Goal: Navigation & Orientation: Find specific page/section

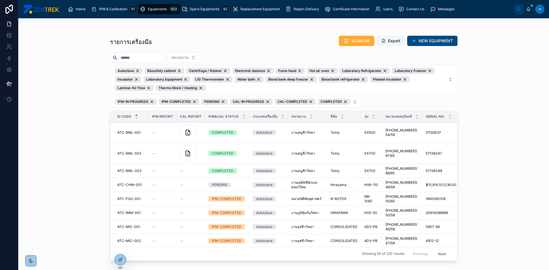
click at [440, 250] on button "Next" at bounding box center [442, 254] width 16 height 9
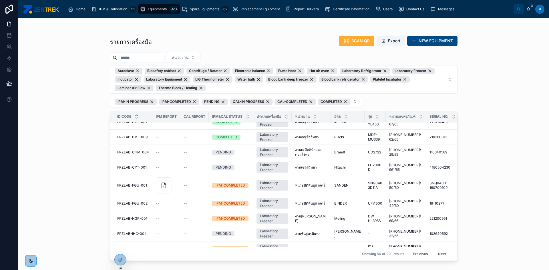
scroll to position [643, 0]
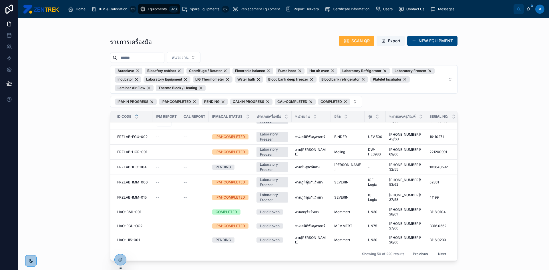
click at [440, 250] on button "Next" at bounding box center [442, 254] width 16 height 9
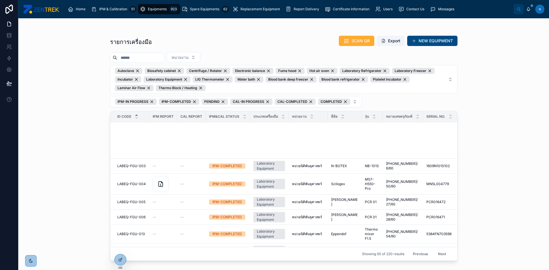
scroll to position [599, 0]
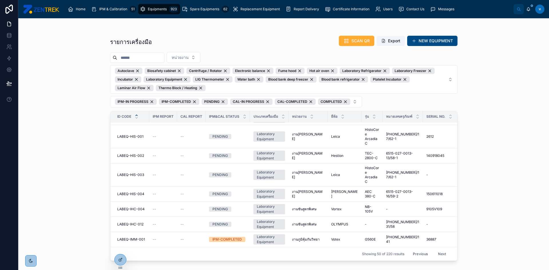
click at [440, 250] on button "Next" at bounding box center [442, 254] width 16 height 9
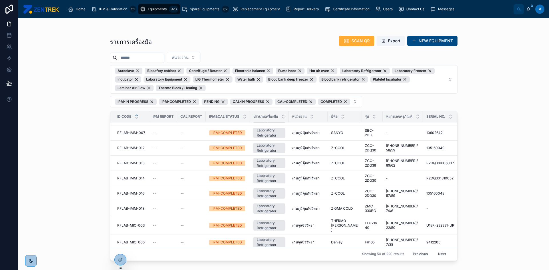
scroll to position [654, 0]
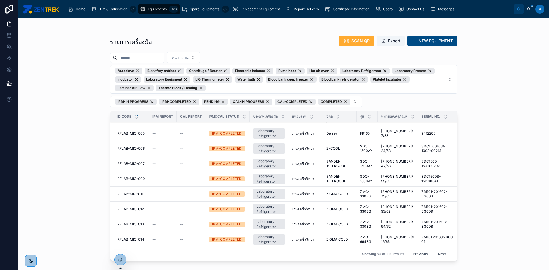
click at [442, 251] on button "Next" at bounding box center [442, 254] width 16 height 9
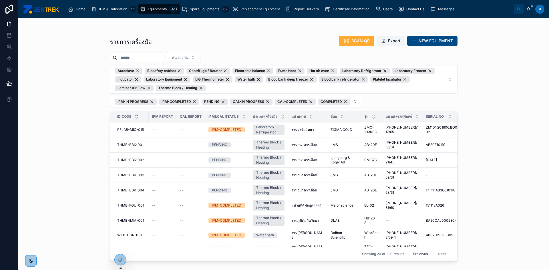
scroll to position [175, 0]
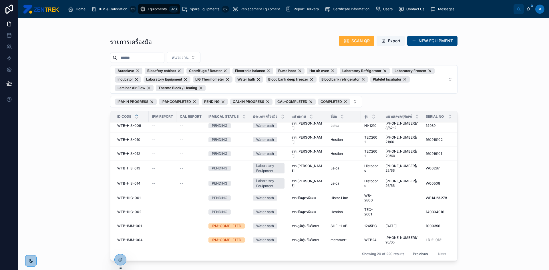
click at [437, 250] on div "Previous Next" at bounding box center [429, 254] width 41 height 9
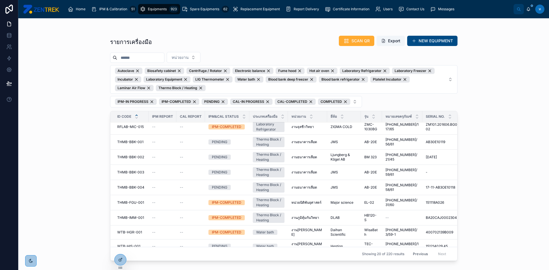
scroll to position [0, 0]
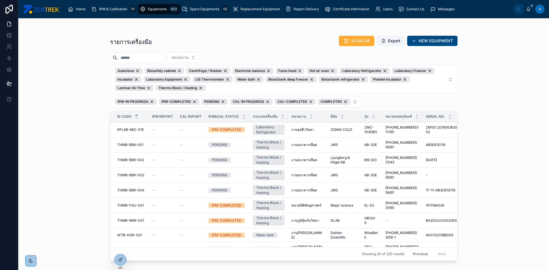
click at [354, 104] on button "IPM-IN PROGRESS IPM-COMPLETED PENDING CAL-IN PROGRESS CAL-COMPLETED COMPLETED" at bounding box center [236, 101] width 252 height 11
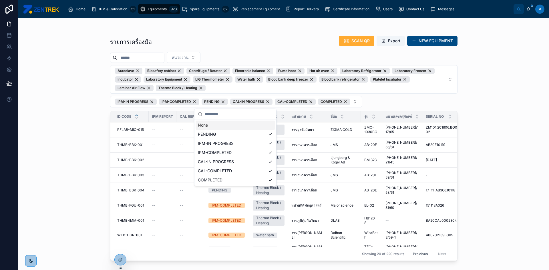
click at [207, 128] on div "None" at bounding box center [236, 125] width 80 height 9
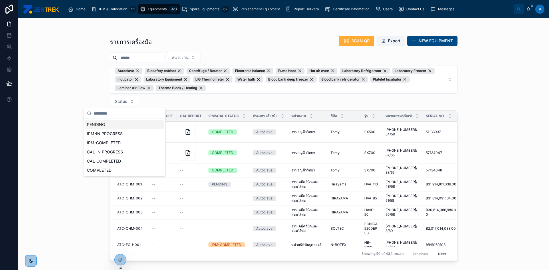
click at [99, 206] on div "รายการเครื่องมือ SCAN QR Export NEW EQUIPMENT หน่วยงาน Autoclave Biosafety cabi…" at bounding box center [283, 144] width 531 height 252
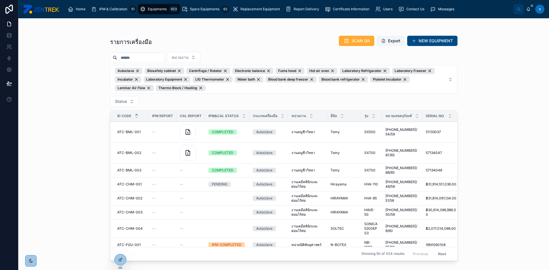
click at [96, 112] on div "รายการเครื่องมือ SCAN QR Export NEW EQUIPMENT หน่วยงาน Autoclave Biosafety cabi…" at bounding box center [283, 144] width 531 height 252
